Goal: Navigation & Orientation: Find specific page/section

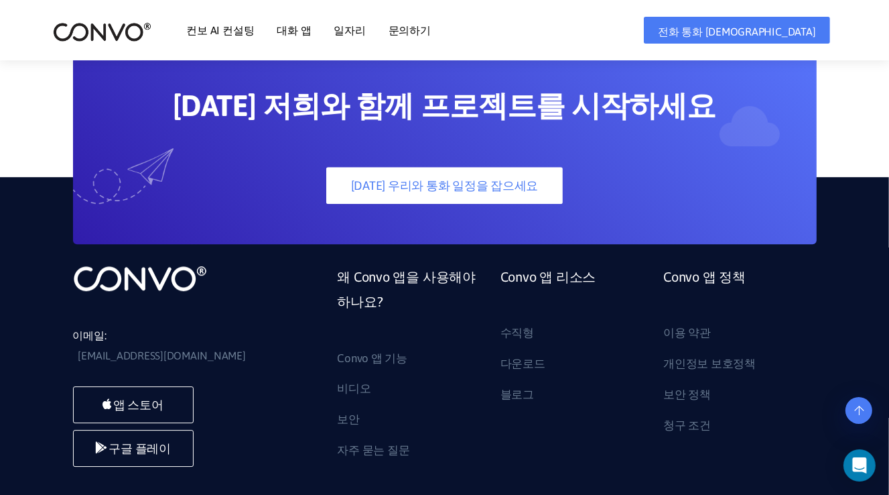
scroll to position [3552, 0]
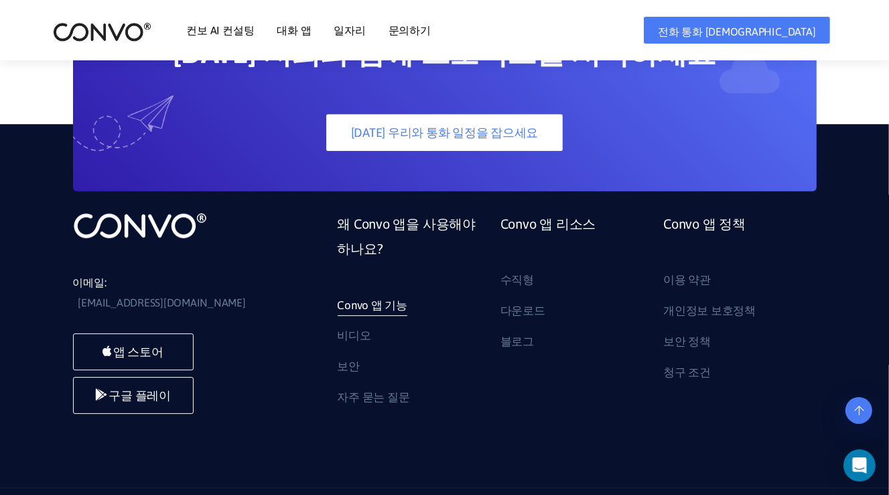
click at [353, 300] on font "Convo 앱 기능" at bounding box center [373, 304] width 70 height 13
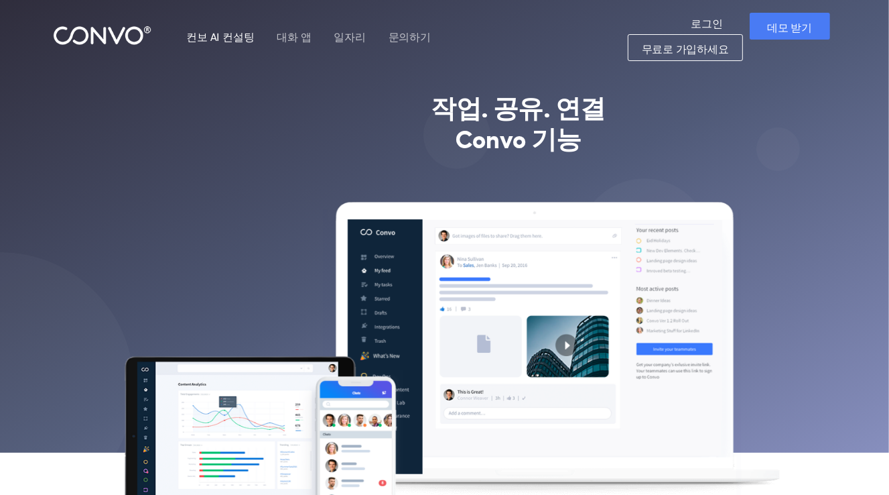
click at [221, 36] on font "컨보 AI 컨설팅" at bounding box center [221, 37] width 68 height 12
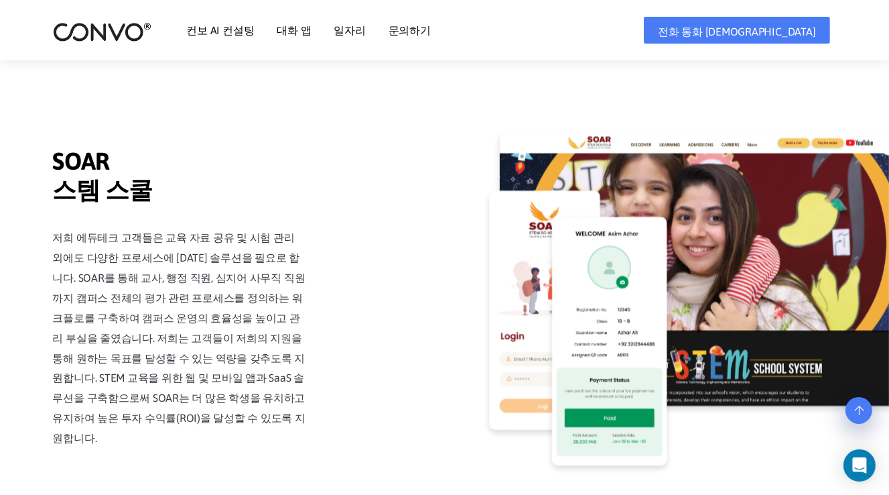
scroll to position [2949, 0]
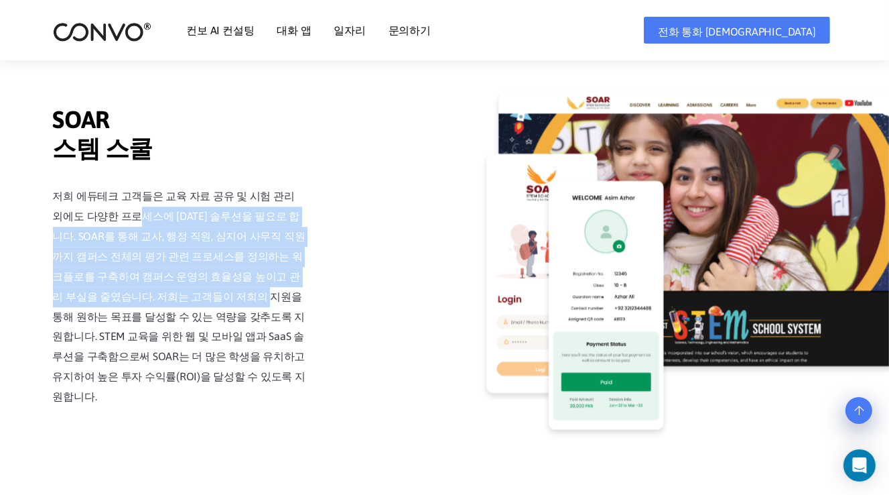
drag, startPoint x: 138, startPoint y: 226, endPoint x: 290, endPoint y: 304, distance: 170.9
click at [290, 304] on p "저희 에듀테크 고객들은 교육 자료 공유 및 시험 관리 외에도 다양한 프로세스에 [DATE] 솔루션을 필요로 합니다. SOAR를 통해 교사, 행…" at bounding box center [180, 296] width 255 height 220
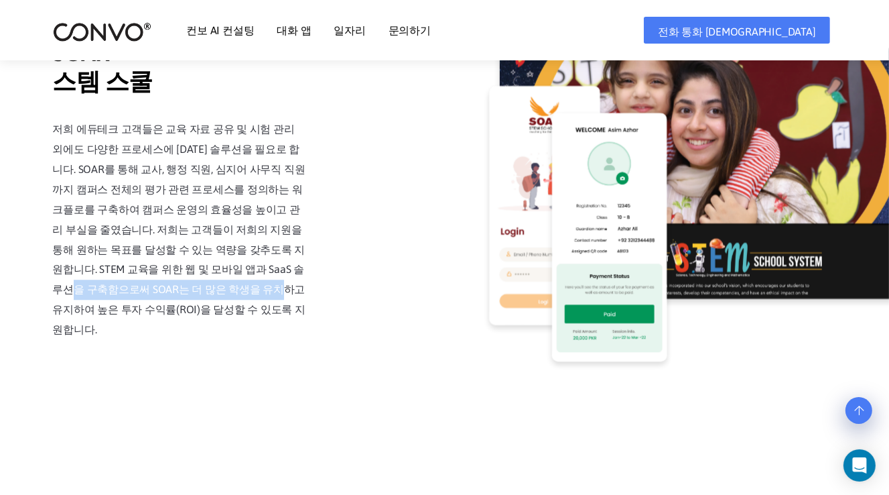
click at [418, 291] on div "The SOAR Stem School SOAR 스템 스쿨 저희 에듀테크 고객들은 교육 자료 공유 및 시험 관리 외에도 다양한 프로세스에 대한 …" at bounding box center [445, 206] width 764 height 363
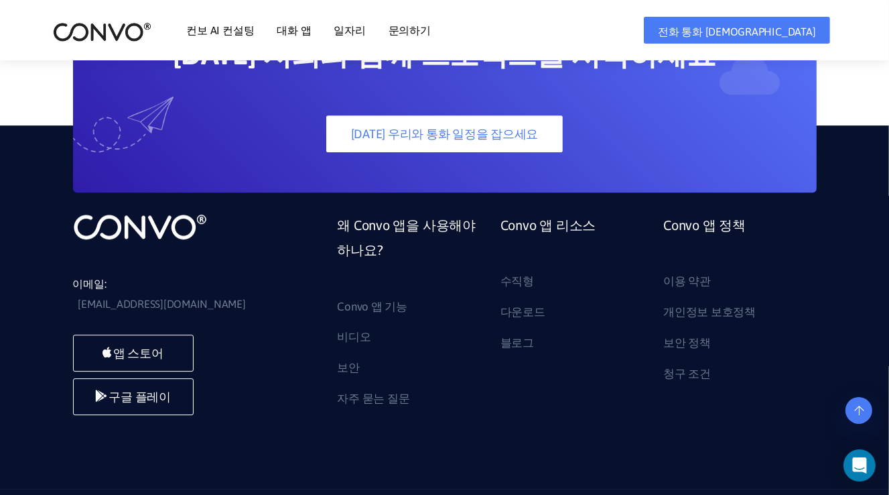
scroll to position [3603, 0]
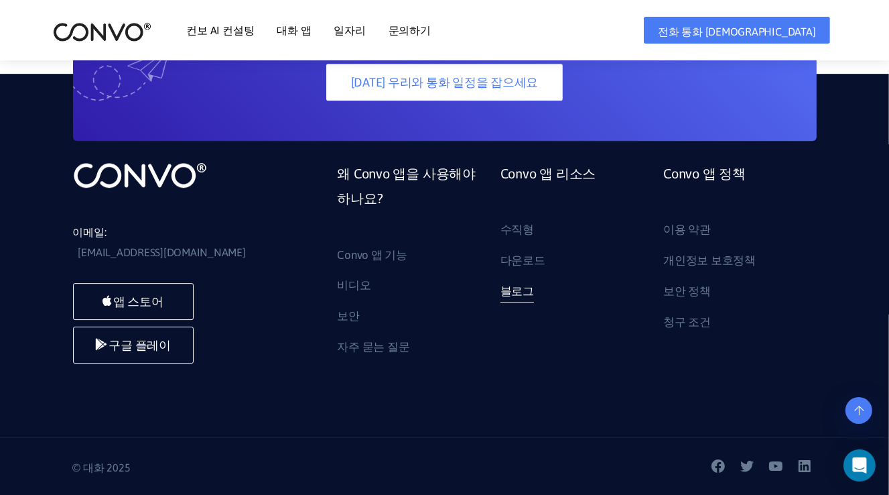
click at [515, 291] on font "블로그" at bounding box center [518, 290] width 34 height 13
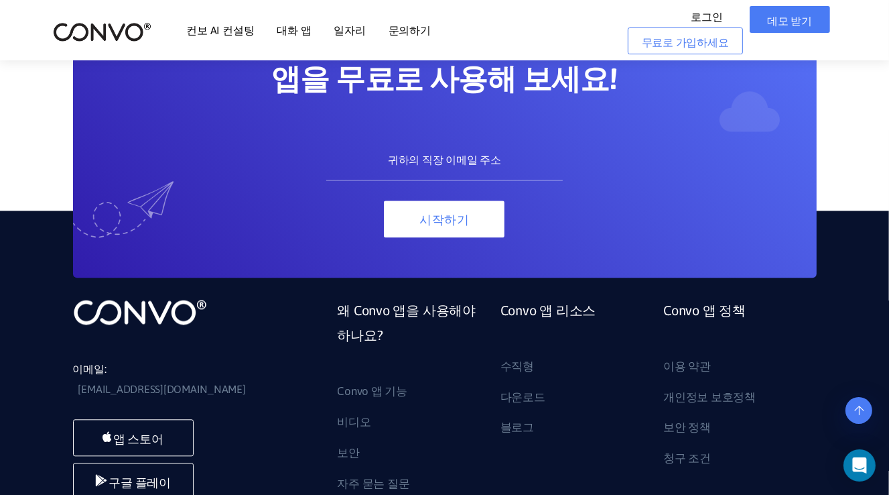
scroll to position [2681, 0]
